Goal: Find specific page/section: Find specific page/section

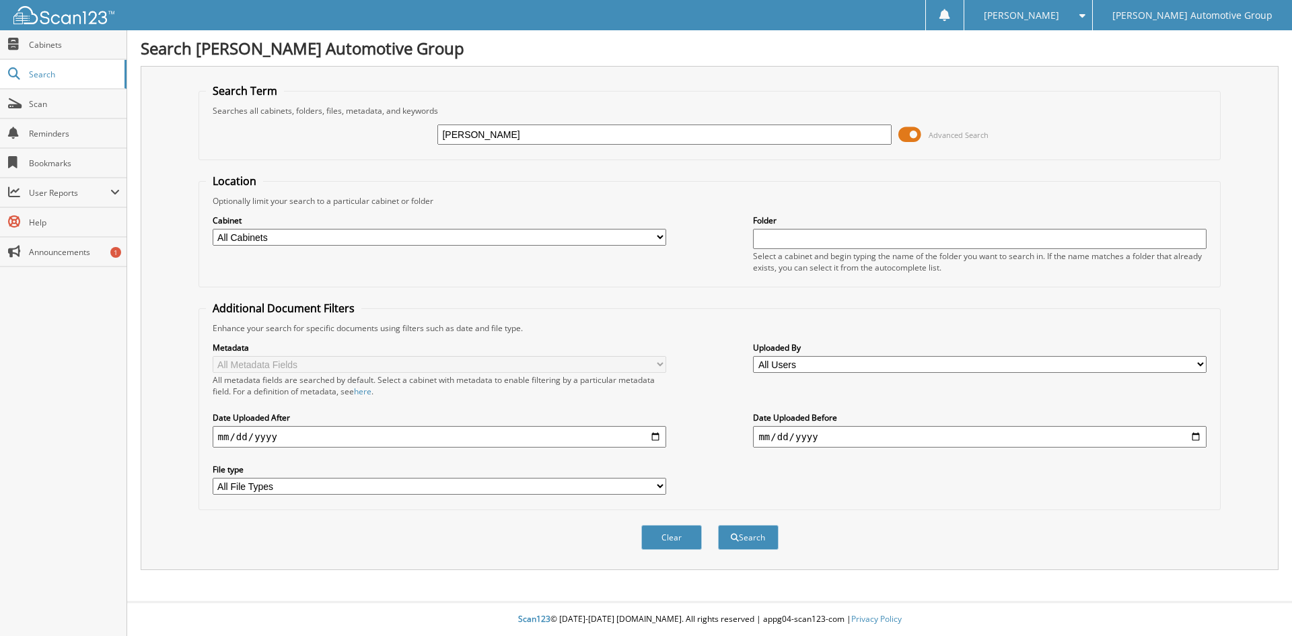
type input "[PERSON_NAME]"
click at [718, 525] on button "Search" at bounding box center [748, 537] width 61 height 25
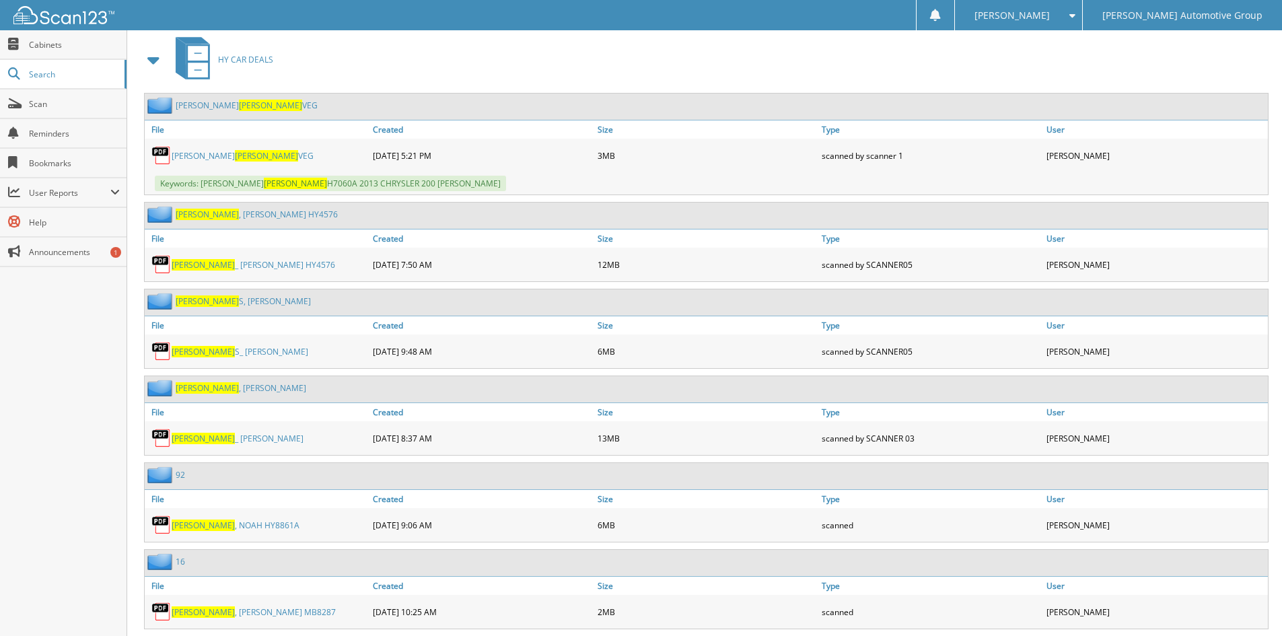
scroll to position [673, 0]
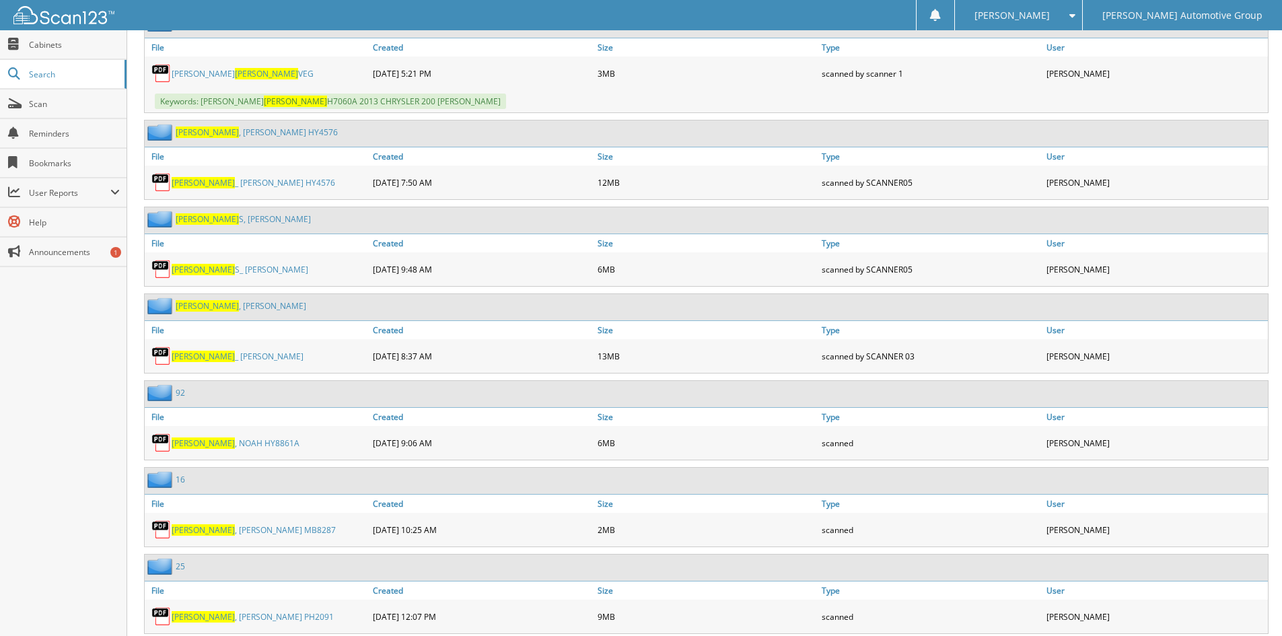
click at [187, 441] on span "[PERSON_NAME]" at bounding box center [203, 442] width 63 height 11
